Goal: Information Seeking & Learning: Learn about a topic

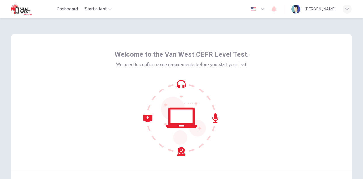
scroll to position [57, 0]
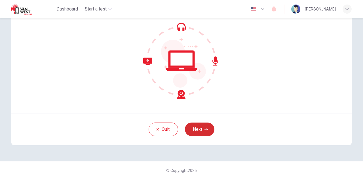
click at [202, 134] on button "Next" at bounding box center [200, 130] width 30 height 14
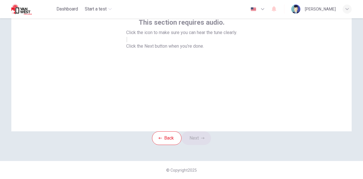
click at [242, 110] on div "This section requires audio. Click the icon to make sure you can hear the tune …" at bounding box center [181, 63] width 341 height 136
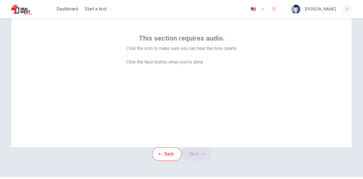
scroll to position [23, 0]
click at [127, 58] on button "button" at bounding box center [126, 55] width 1 height 5
click at [205, 161] on button "Next" at bounding box center [197, 154] width 30 height 14
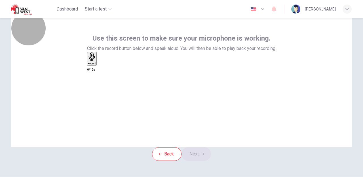
click at [97, 65] on h6 "Record" at bounding box center [92, 63] width 9 height 3
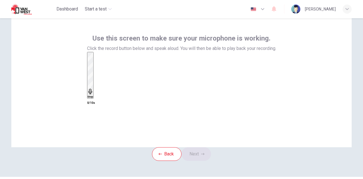
click at [93, 95] on h6 "Stop" at bounding box center [91, 96] width 6 height 3
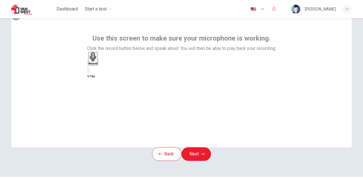
click at [88, 65] on div "button" at bounding box center [88, 63] width 0 height 4
click at [97, 61] on icon "button" at bounding box center [92, 57] width 9 height 9
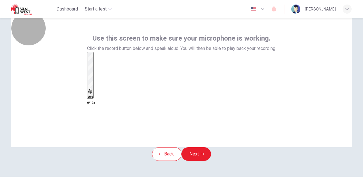
click at [93, 89] on icon "button" at bounding box center [91, 92] width 6 height 6
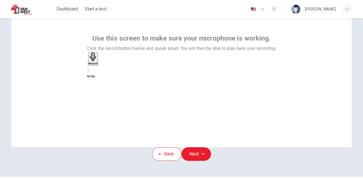
click at [98, 61] on icon "button" at bounding box center [93, 57] width 9 height 9
click at [93, 88] on div "Stop" at bounding box center [91, 76] width 6 height 46
click at [210, 73] on div "Record" at bounding box center [181, 62] width 189 height 21
click at [98, 64] on icon "button" at bounding box center [98, 64] width 0 height 0
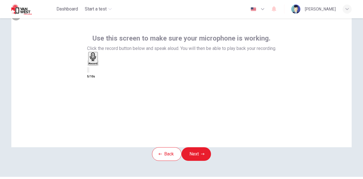
click at [98, 64] on icon "button" at bounding box center [98, 64] width 0 height 0
click at [198, 161] on button "Next" at bounding box center [197, 154] width 30 height 14
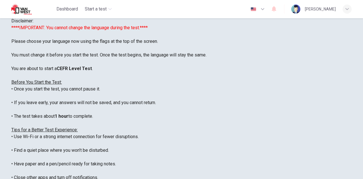
scroll to position [16, 0]
click at [33, 24] on span "Disclaimer:" at bounding box center [22, 20] width 22 height 5
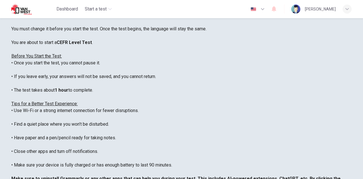
scroll to position [43, 0]
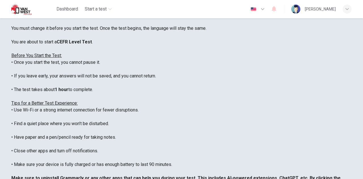
click at [265, 9] on icon "button" at bounding box center [262, 9] width 7 height 7
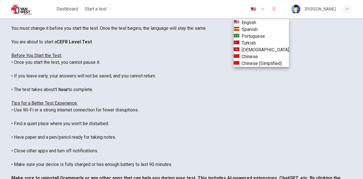
click at [35, 83] on div at bounding box center [181, 89] width 363 height 179
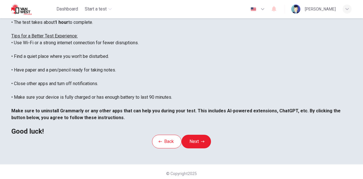
scroll to position [111, 0]
click at [196, 148] on button "Next" at bounding box center [197, 142] width 30 height 14
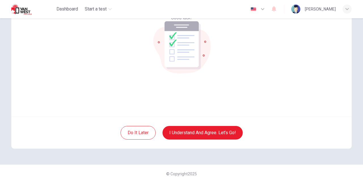
scroll to position [57, 0]
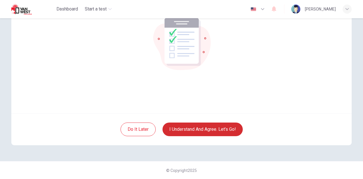
click at [196, 133] on button "I understand and agree. Let’s go!" at bounding box center [203, 130] width 80 height 14
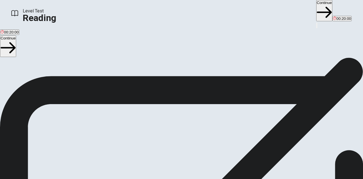
scroll to position [63, 0]
click at [316, 13] on button "Continue" at bounding box center [324, 10] width 16 height 21
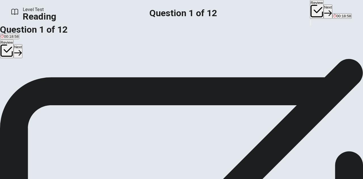
scroll to position [17, 0]
click at [324, 5] on button "Next" at bounding box center [328, 12] width 9 height 14
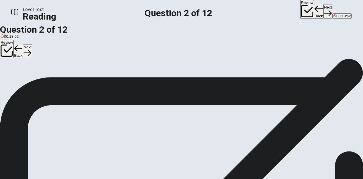
scroll to position [12, 0]
click at [314, 7] on button "Back" at bounding box center [319, 11] width 10 height 15
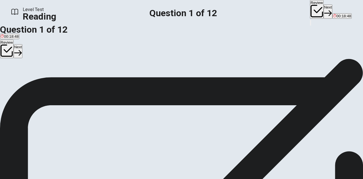
scroll to position [19, 0]
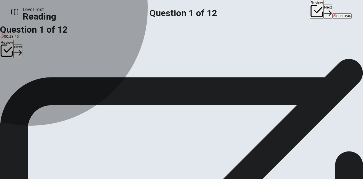
click at [52, 62] on span "To gather nectar and pollen." at bounding box center [45, 60] width 47 height 4
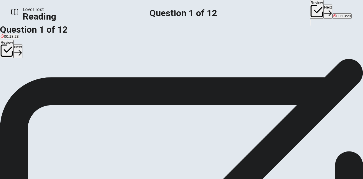
scroll to position [20, 0]
click at [324, 11] on button "Next" at bounding box center [328, 12] width 9 height 14
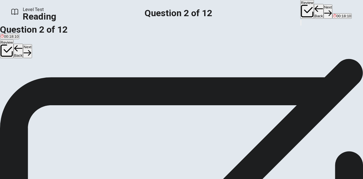
scroll to position [35, 0]
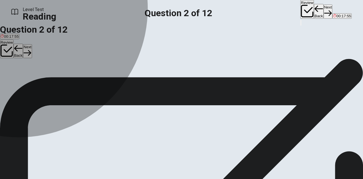
click at [40, 62] on span "Strawberries and almonds." at bounding box center [50, 60] width 45 height 4
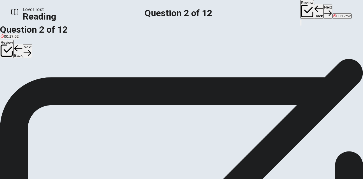
scroll to position [27, 0]
click at [324, 12] on button "Next" at bounding box center [328, 12] width 9 height 14
click at [9, 60] on button "A grow" at bounding box center [4, 58] width 9 height 10
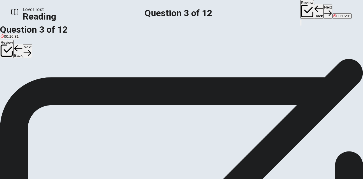
click at [301, 4] on div "Review Back Next 00:16:31" at bounding box center [326, 13] width 51 height 26
click at [324, 12] on button "Next" at bounding box center [328, 12] width 9 height 14
click at [70, 61] on div "B" at bounding box center [107, 58] width 74 height 4
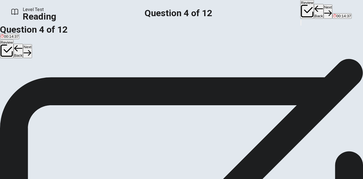
scroll to position [141, 0]
click at [324, 14] on button "Next" at bounding box center [328, 12] width 9 height 14
click at [71, 54] on button "D [MEDICAL_DATA]." at bounding box center [87, 49] width 33 height 10
click at [324, 12] on button "Next" at bounding box center [328, 12] width 9 height 14
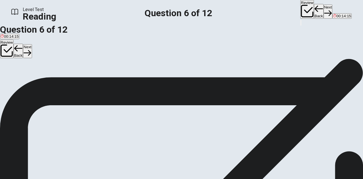
scroll to position [30, 0]
click at [46, 51] on span "make certain" at bounding box center [40, 49] width 22 height 4
click at [324, 9] on button "Next" at bounding box center [328, 12] width 9 height 14
click at [77, 60] on span "Bees will continue to decline without human intervention." at bounding box center [48, 58] width 95 height 4
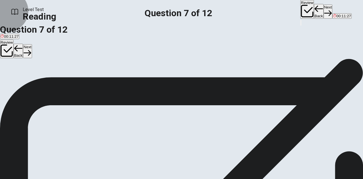
click at [324, 15] on button "Next" at bounding box center [328, 12] width 9 height 14
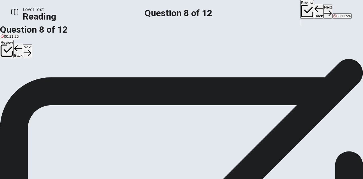
scroll to position [10, 0]
click at [77, 111] on input at bounding box center [52, 113] width 49 height 5
click at [324, 8] on button "Next" at bounding box center [328, 12] width 9 height 14
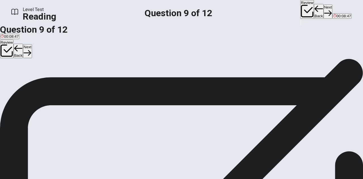
click at [65, 63] on span "A phenomenon where worker bees disappear from the hive." at bounding box center [114, 60] width 100 height 4
click at [324, 9] on button "Next" at bounding box center [328, 12] width 9 height 14
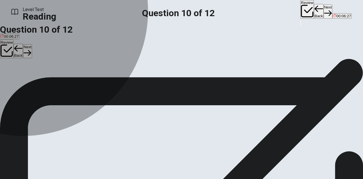
click at [79, 62] on span "Wild bees can help with pollination even though they live outside hives." at bounding box center [138, 60] width 119 height 4
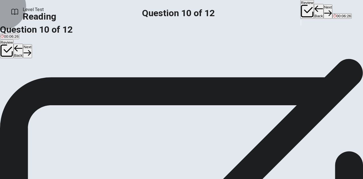
click at [324, 11] on button "Next" at bounding box center [328, 12] width 9 height 14
click at [221, 73] on div "Drag your answers choices to the spaces where they belong. To remove an answer …" at bounding box center [181, 80] width 363 height 14
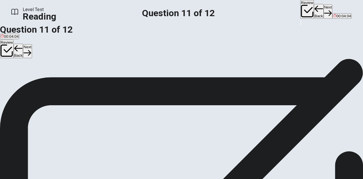
scroll to position [28, 0]
drag, startPoint x: 91, startPoint y: 98, endPoint x: 192, endPoint y: 99, distance: 100.8
drag, startPoint x: 32, startPoint y: 69, endPoint x: 126, endPoint y: 63, distance: 94.4
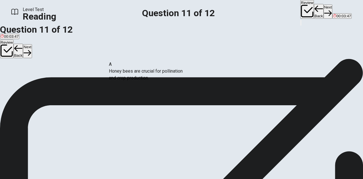
drag, startPoint x: 36, startPoint y: 73, endPoint x: 146, endPoint y: 79, distance: 110.3
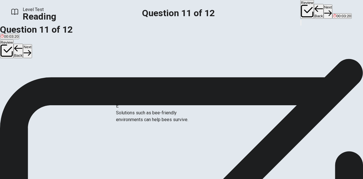
drag, startPoint x: 32, startPoint y: 103, endPoint x: 131, endPoint y: 120, distance: 99.6
click at [324, 7] on button "Next" at bounding box center [328, 12] width 9 height 14
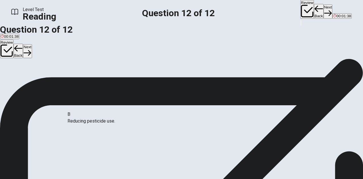
drag, startPoint x: 57, startPoint y: 125, endPoint x: 161, endPoint y: 108, distance: 105.3
drag, startPoint x: 62, startPoint y: 99, endPoint x: 175, endPoint y: 104, distance: 112.5
drag, startPoint x: 137, startPoint y: 103, endPoint x: 250, endPoint y: 108, distance: 113.9
drag, startPoint x: 123, startPoint y: 105, endPoint x: 268, endPoint y: 106, distance: 145.1
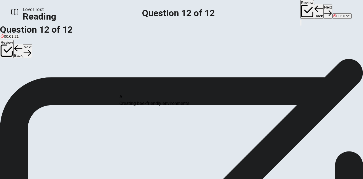
drag, startPoint x: 238, startPoint y: 107, endPoint x: 114, endPoint y: 106, distance: 123.5
drag, startPoint x: 32, startPoint y: 99, endPoint x: 128, endPoint y: 148, distance: 108.2
drag, startPoint x: 33, startPoint y: 138, endPoint x: 246, endPoint y: 112, distance: 214.2
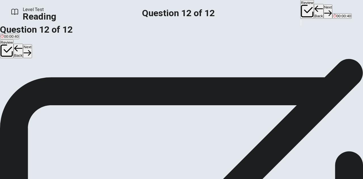
scroll to position [0, 0]
drag, startPoint x: 124, startPoint y: 149, endPoint x: 47, endPoint y: 129, distance: 79.8
drag, startPoint x: 34, startPoint y: 163, endPoint x: 143, endPoint y: 152, distance: 109.3
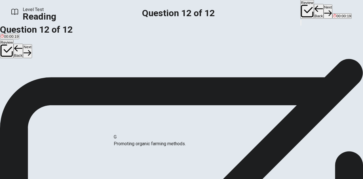
scroll to position [0, 0]
drag, startPoint x: 29, startPoint y: 152, endPoint x: 26, endPoint y: 145, distance: 8.0
drag, startPoint x: 29, startPoint y: 134, endPoint x: 256, endPoint y: 102, distance: 228.7
click at [324, 10] on button "Next" at bounding box center [328, 12] width 9 height 14
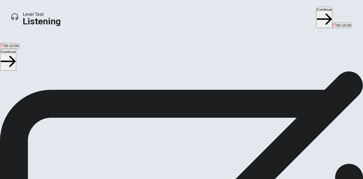
scroll to position [33, 0]
click at [103, 71] on span "This test checks how well you understand spoken English. You will listen to 1 c…" at bounding box center [126, 123] width 253 height 157
drag, startPoint x: 51, startPoint y: 118, endPoint x: 64, endPoint y: 120, distance: 13.2
click at [64, 120] on span "This test checks how well you understand spoken English. You will listen to 1 c…" at bounding box center [126, 76] width 253 height 157
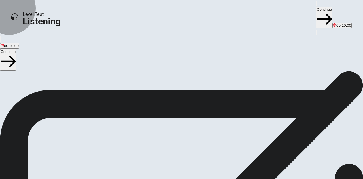
click at [316, 12] on button "Continue" at bounding box center [324, 17] width 16 height 21
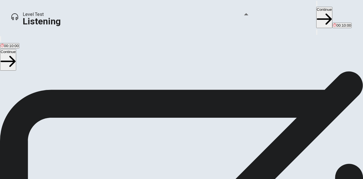
click at [317, 8] on icon "button" at bounding box center [320, 8] width 7 height 5
click at [234, 15] on span at bounding box center [234, 15] width 0 height 0
type input "0.2"
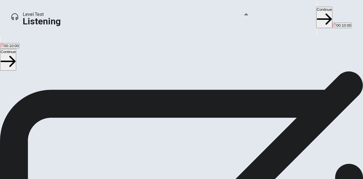
click at [234, 15] on span at bounding box center [234, 15] width 0 height 0
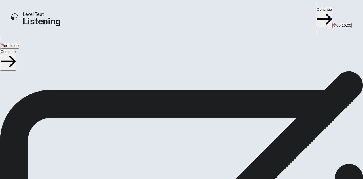
scroll to position [27, 0]
click at [316, 6] on button "button" at bounding box center [316, 3] width 1 height 5
type input "0.1"
click at [234, 15] on span at bounding box center [234, 15] width 0 height 0
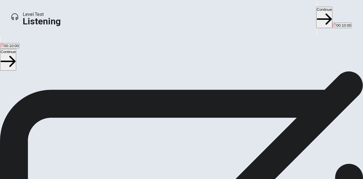
click at [169, 74] on div "Changing the Volume To change the volume: Move your mouse over the volume icon …" at bounding box center [181, 136] width 363 height 184
click at [316, 7] on button "Continue" at bounding box center [324, 17] width 16 height 21
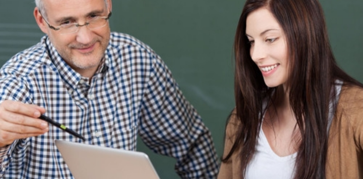
scroll to position [0, 0]
click at [315, 5] on icon "button" at bounding box center [315, 5] width 0 height 0
click at [214, 15] on span at bounding box center [214, 15] width 0 height 0
click at [41, 78] on div "Listen to this clip about Concerts, then answer the questions. You can take not…" at bounding box center [181, 71] width 363 height 14
click at [314, 6] on button "button" at bounding box center [314, 3] width 1 height 5
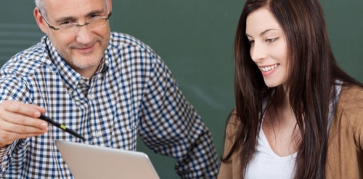
type input "0"
drag, startPoint x: 221, startPoint y: 19, endPoint x: 216, endPoint y: 18, distance: 4.7
click at [214, 15] on span at bounding box center [214, 15] width 0 height 0
click at [285, 71] on div "Listen to this clip about Concerts, then answer the questions. You can take not…" at bounding box center [181, 71] width 363 height 14
click at [314, 3] on div "Ok Submit 00:10:00" at bounding box center [333, 16] width 38 height 32
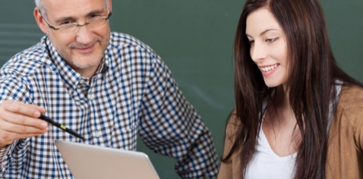
type input "0.1"
click at [214, 15] on span at bounding box center [214, 15] width 0 height 0
click at [65, 78] on div "Listen to this clip about Concerts, then answer the questions. You can take not…" at bounding box center [181, 71] width 363 height 14
click at [315, 9] on icon "button" at bounding box center [318, 8] width 7 height 5
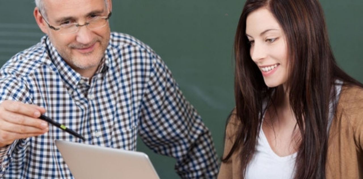
type input "0.2"
click at [214, 15] on span at bounding box center [214, 15] width 0 height 0
click at [78, 78] on div "Listen to this clip about Concerts, then answer the questions. You can take not…" at bounding box center [181, 71] width 363 height 14
click at [315, 5] on icon "button" at bounding box center [315, 5] width 0 height 0
type input "0.4"
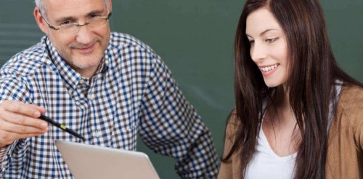
click at [214, 15] on span at bounding box center [214, 15] width 0 height 0
click at [72, 64] on div "Listen to this clip about Concerts, then answer the questions. You can take not…" at bounding box center [181, 71] width 363 height 14
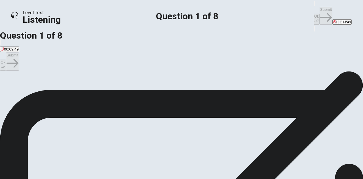
click at [158, 90] on div "C" at bounding box center [198, 87] width 81 height 4
click at [314, 14] on button "Ok" at bounding box center [317, 19] width 6 height 11
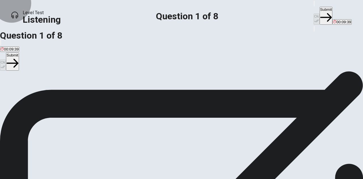
click at [320, 7] on button "Submit" at bounding box center [326, 16] width 13 height 18
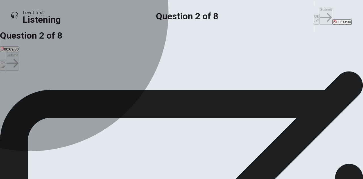
click at [124, 95] on button "B Job security and passion should be balanced" at bounding box center [86, 90] width 77 height 10
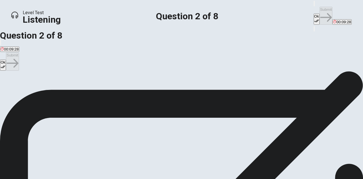
click at [125, 94] on span "Job security is more important than passion" at bounding box center [161, 92] width 73 height 4
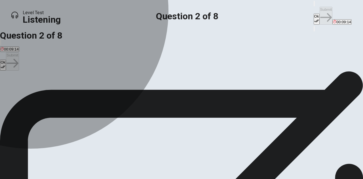
click at [124, 95] on button "B Job security and passion should be balanced" at bounding box center [86, 90] width 77 height 10
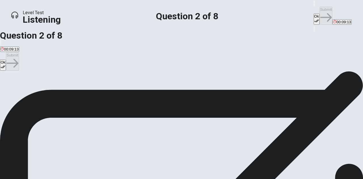
click at [314, 14] on button "Ok" at bounding box center [317, 19] width 6 height 11
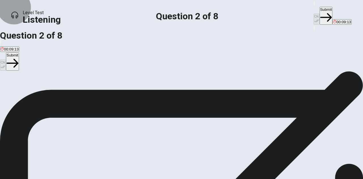
click at [320, 11] on button "Submit" at bounding box center [326, 16] width 13 height 18
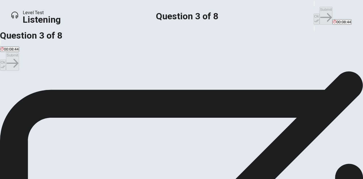
click at [96, 105] on button "D That she keeps doing things just the way she is currently" at bounding box center [48, 100] width 96 height 10
click at [149, 95] on button "B That she takes singing classes and participates in contests" at bounding box center [99, 90] width 100 height 10
click at [314, 14] on button "Ok" at bounding box center [317, 19] width 6 height 11
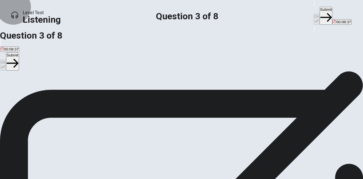
click at [320, 11] on button "Submit" at bounding box center [326, 16] width 13 height 18
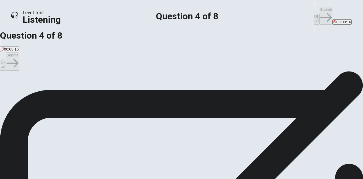
click at [141, 94] on span "It has given her new ideas about how to strengthen her singing" at bounding box center [127, 92] width 105 height 4
click at [314, 14] on button "Ok" at bounding box center [317, 19] width 6 height 11
click at [320, 11] on button "Submit" at bounding box center [326, 16] width 13 height 18
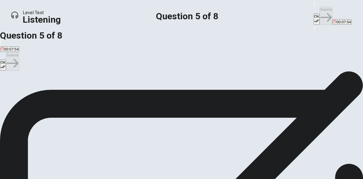
click at [314, 14] on button "Ok" at bounding box center [317, 19] width 6 height 11
click at [320, 7] on button "Submit" at bounding box center [326, 16] width 13 height 18
click at [38, 95] on button "B Positively" at bounding box center [29, 90] width 17 height 10
click at [314, 14] on button "Ok" at bounding box center [317, 19] width 6 height 11
click at [320, 7] on button "Submit" at bounding box center [326, 16] width 13 height 18
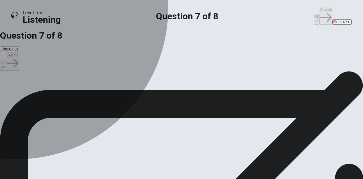
click at [167, 94] on span "Because she loves singing" at bounding box center [189, 92] width 45 height 4
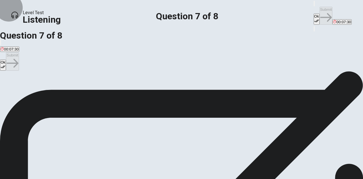
click at [314, 14] on button "Ok" at bounding box center [317, 19] width 6 height 11
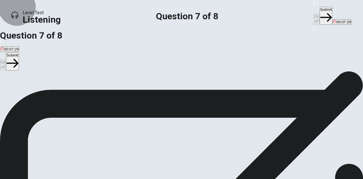
click at [320, 11] on button "Submit" at bounding box center [326, 16] width 13 height 18
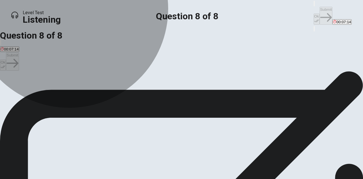
click at [100, 94] on span "She is concerned about job security" at bounding box center [70, 92] width 60 height 4
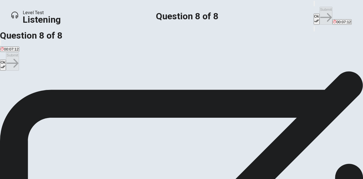
click at [314, 14] on button "Ok" at bounding box center [317, 19] width 6 height 11
click at [320, 8] on button "Submit" at bounding box center [326, 16] width 13 height 18
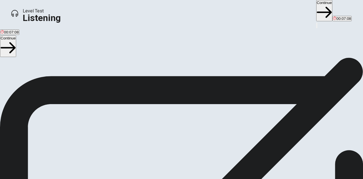
click at [316, 6] on button "Continue" at bounding box center [324, 10] width 16 height 21
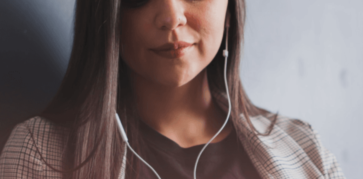
scroll to position [56, 0]
click at [115, 103] on span "There are 3 questions in this section. For each question, you will have 15 seco…" at bounding box center [96, 59] width 192 height 87
click at [336, 7] on button "Continue" at bounding box center [344, 17] width 16 height 21
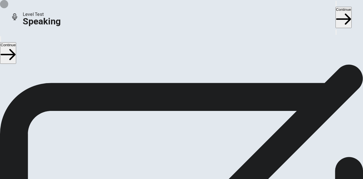
click at [175, 128] on button "Play Audio" at bounding box center [174, 125] width 1 height 5
click at [336, 7] on button "Continue" at bounding box center [344, 17] width 16 height 21
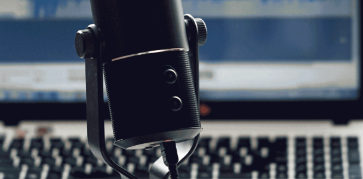
scroll to position [91, 0]
click at [336, 7] on button "Continue" at bounding box center [344, 17] width 16 height 21
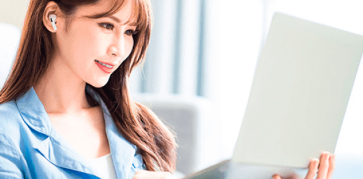
scroll to position [39, 0]
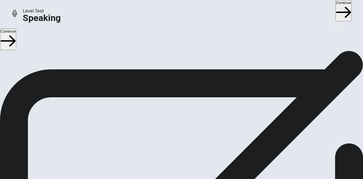
scroll to position [27, 0]
click at [336, 7] on button "Continue" at bounding box center [344, 10] width 16 height 21
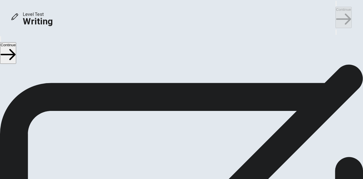
scroll to position [9, 0]
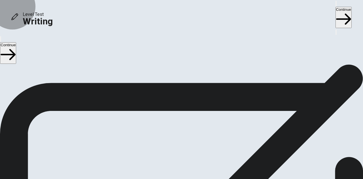
click at [336, 11] on button "Continue" at bounding box center [344, 17] width 16 height 21
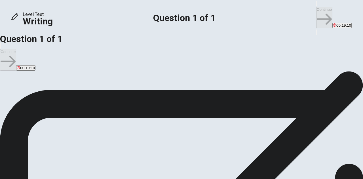
scroll to position [22, 0]
type textarea "I"
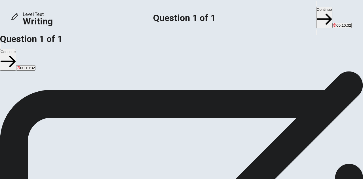
drag, startPoint x: 240, startPoint y: 41, endPoint x: 255, endPoint y: 41, distance: 15.6
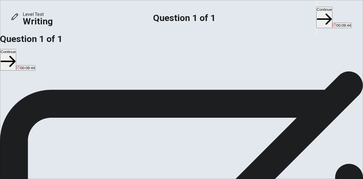
scroll to position [24, 0]
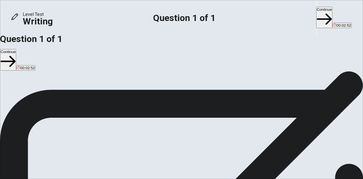
type textarea "I think it should be not allow students to use AI tools.I have two reasons of t…"
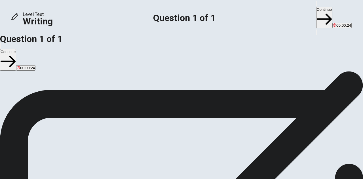
click at [316, 13] on button "Continue" at bounding box center [324, 17] width 16 height 21
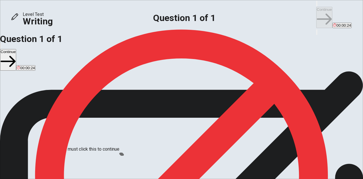
scroll to position [32, 0]
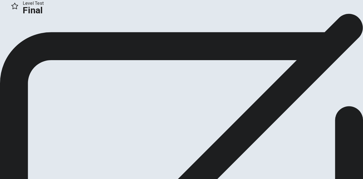
click at [23, 38] on button "Continue" at bounding box center [11, 34] width 23 height 8
